Goal: Navigation & Orientation: Find specific page/section

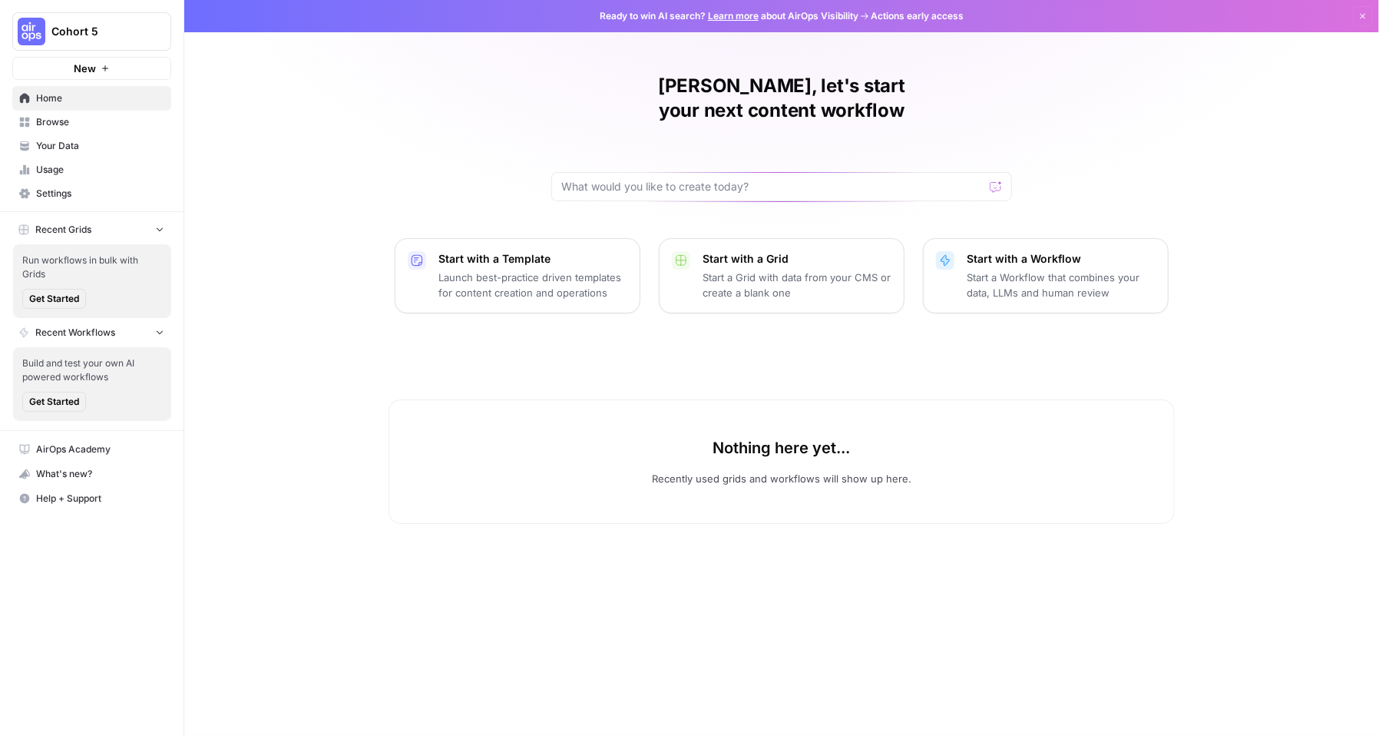
click at [65, 27] on span "Cohort 5" at bounding box center [97, 31] width 93 height 15
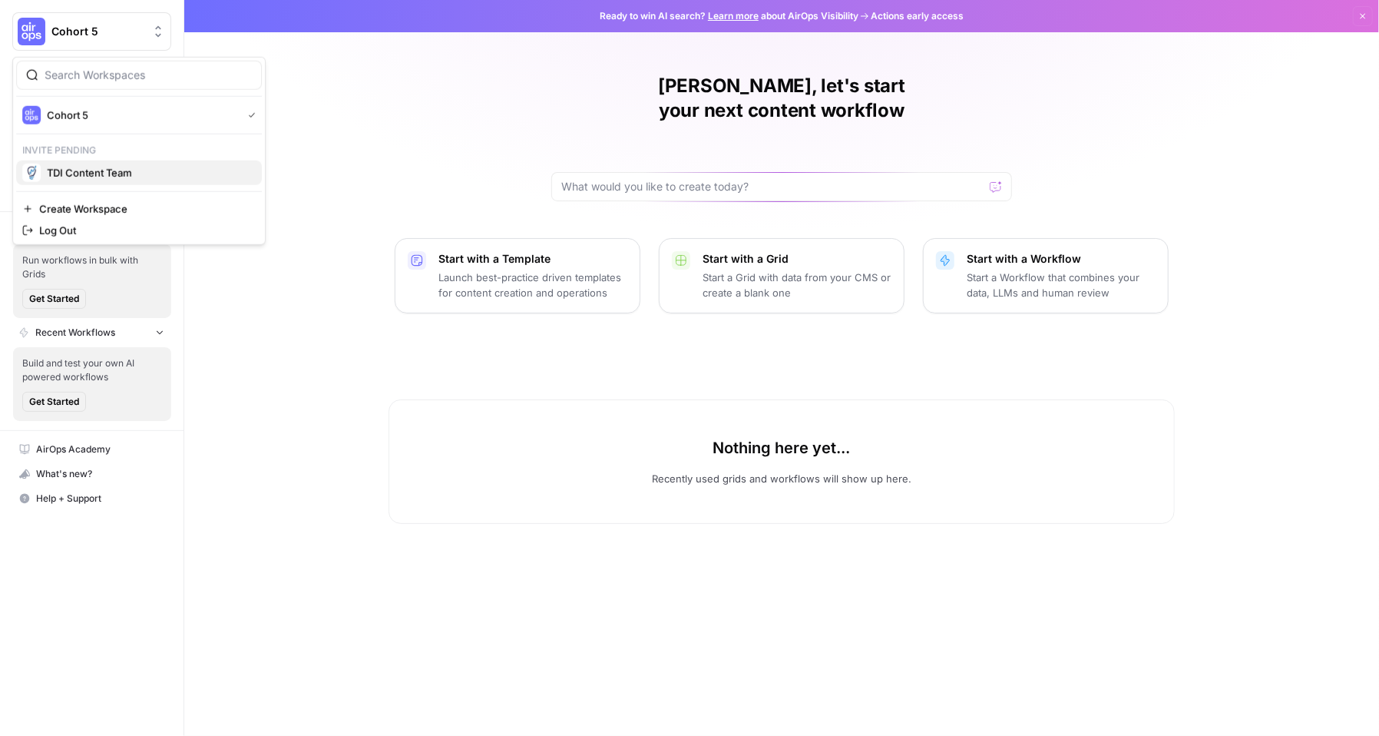
click at [88, 172] on span "TDI Content Team" at bounding box center [148, 172] width 203 height 15
